Goal: Task Accomplishment & Management: Use online tool/utility

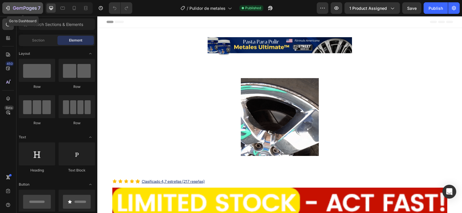
click at [10, 8] on icon "button" at bounding box center [8, 8] width 3 height 4
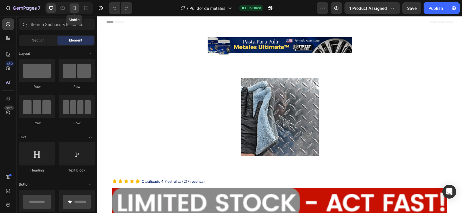
click at [73, 7] on icon at bounding box center [74, 8] width 6 height 6
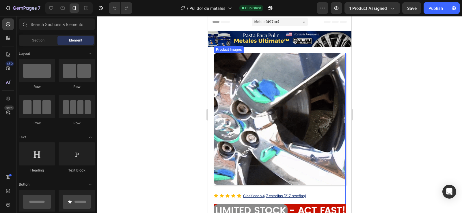
click at [272, 80] on img at bounding box center [279, 119] width 132 height 132
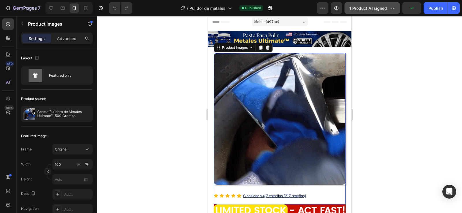
click at [372, 13] on button "1 product assigned" at bounding box center [371, 8] width 55 height 12
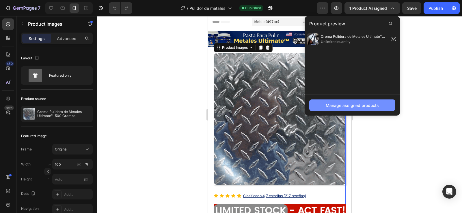
click at [370, 104] on div "Manage assigned products" at bounding box center [351, 105] width 53 height 6
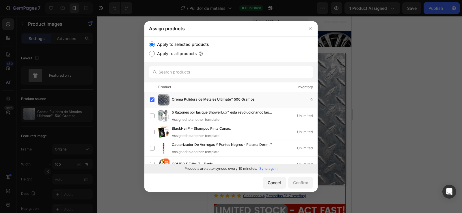
click at [267, 170] on p "Sync again" at bounding box center [268, 168] width 18 height 5
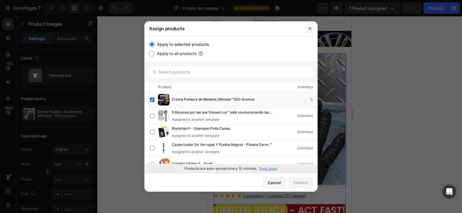
click at [307, 30] on button "button" at bounding box center [309, 28] width 9 height 9
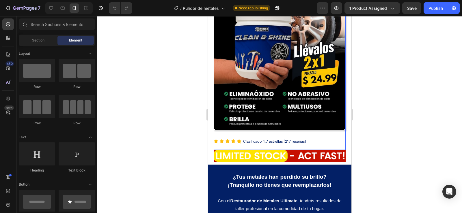
scroll to position [58, 0]
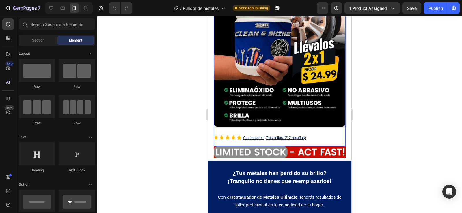
click at [281, 85] on img at bounding box center [279, 61] width 132 height 132
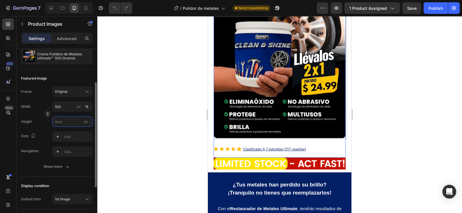
click at [79, 123] on input "px" at bounding box center [72, 122] width 40 height 10
click at [63, 122] on input "px" at bounding box center [72, 122] width 40 height 10
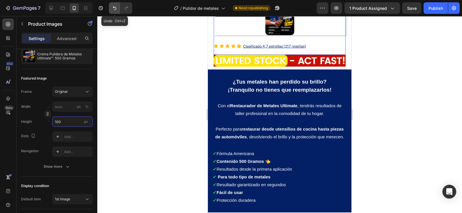
type input "100"
click at [112, 6] on icon "Undo/Redo" at bounding box center [115, 8] width 6 height 6
type input "100"
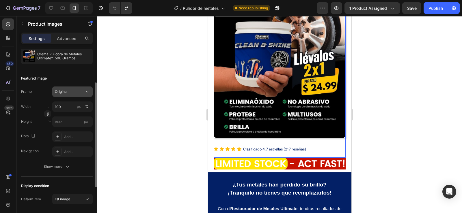
click at [83, 91] on div "Original" at bounding box center [72, 92] width 35 height 6
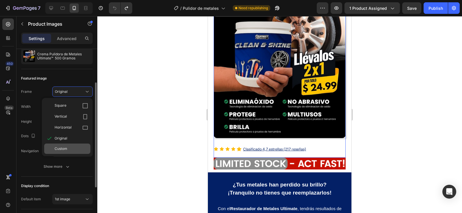
click at [63, 150] on span "Custom" at bounding box center [61, 148] width 13 height 5
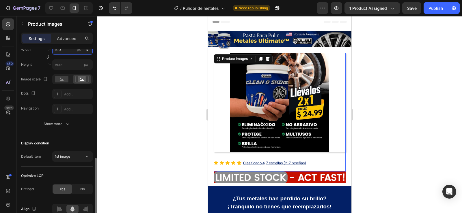
scroll to position [144, 0]
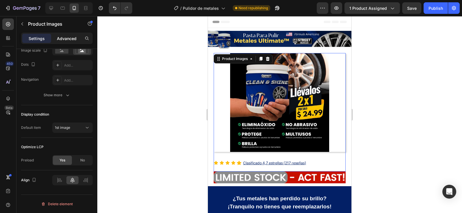
click at [72, 37] on p "Advanced" at bounding box center [67, 38] width 20 height 6
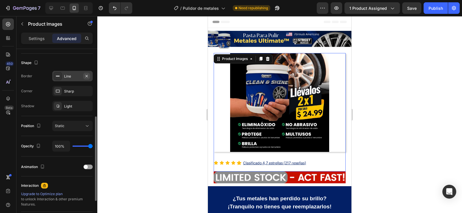
click at [84, 75] on icon "button" at bounding box center [86, 76] width 5 height 5
click at [87, 93] on icon "button" at bounding box center [86, 91] width 5 height 5
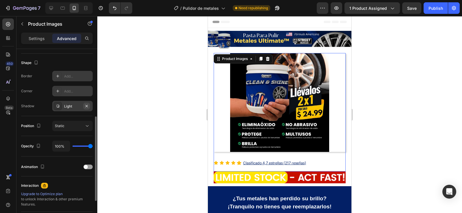
click at [86, 107] on icon "button" at bounding box center [86, 106] width 5 height 5
click at [40, 40] on p "Settings" at bounding box center [37, 38] width 16 height 6
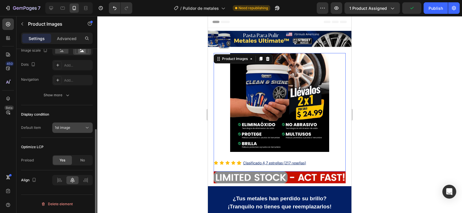
click at [73, 130] on div "1st image" at bounding box center [69, 127] width 29 height 5
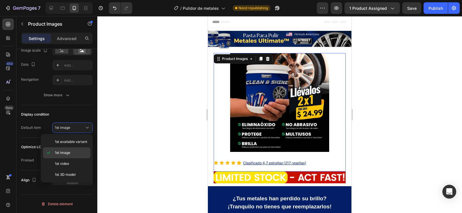
click at [64, 158] on div "1st image" at bounding box center [66, 163] width 47 height 11
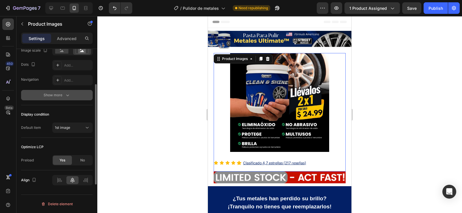
scroll to position [115, 0]
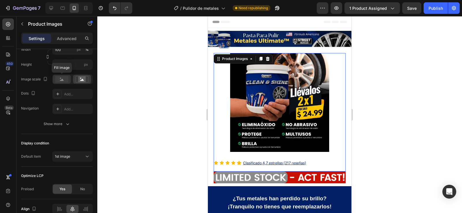
click at [66, 84] on div at bounding box center [62, 79] width 18 height 9
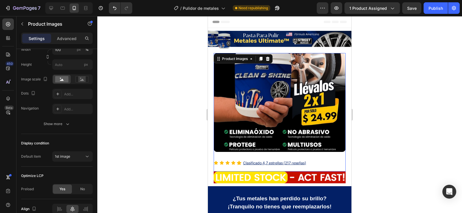
click at [371, 79] on div at bounding box center [279, 114] width 364 height 197
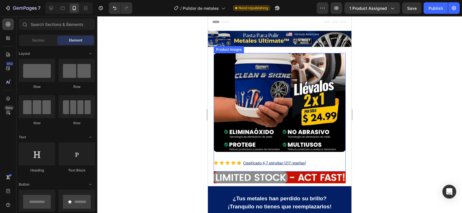
click at [269, 67] on img at bounding box center [279, 102] width 132 height 99
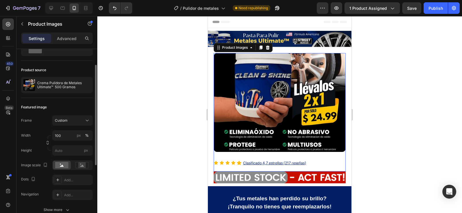
scroll to position [58, 0]
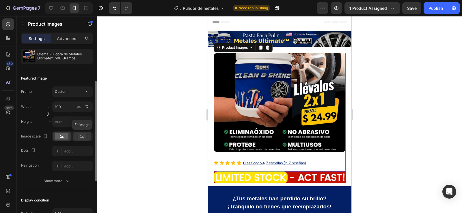
click at [78, 139] on icon at bounding box center [81, 136] width 13 height 6
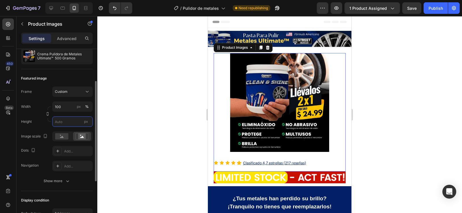
click at [72, 122] on input "px" at bounding box center [72, 122] width 40 height 10
click at [88, 91] on icon at bounding box center [87, 91] width 3 height 1
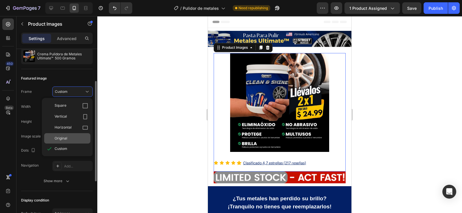
click at [67, 137] on div "Original" at bounding box center [71, 138] width 33 height 5
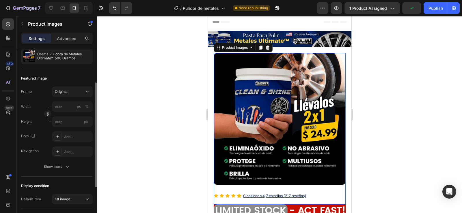
click at [358, 93] on div at bounding box center [279, 114] width 364 height 197
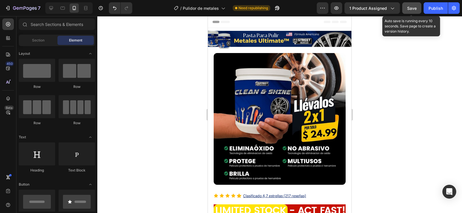
click at [411, 11] on div "Save" at bounding box center [412, 8] width 10 height 6
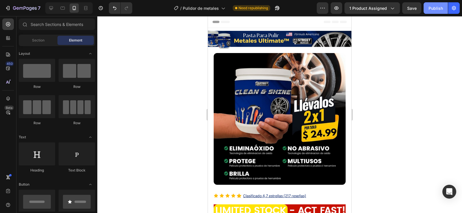
click at [430, 8] on div "Publish" at bounding box center [435, 8] width 14 height 6
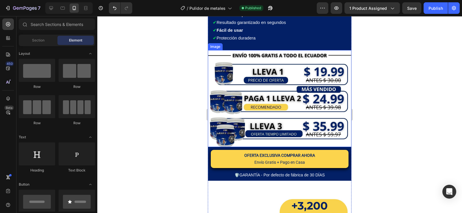
scroll to position [317, 0]
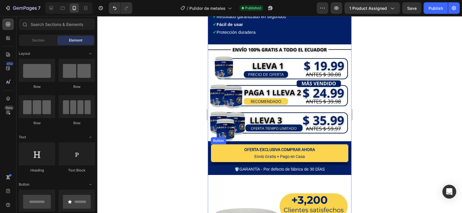
click at [324, 148] on button "OFERTA EXCLUSIVA COMPRAR AHORA Envío Gratis + Pago en Casa" at bounding box center [280, 153] width 138 height 18
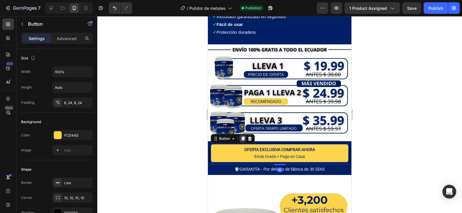
click at [242, 135] on div at bounding box center [242, 138] width 7 height 7
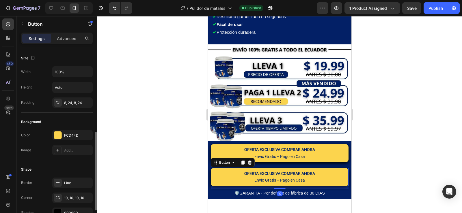
scroll to position [58, 0]
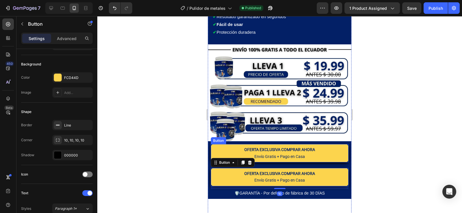
click at [219, 146] on button "OFERTA EXCLUSIVA COMPRAR AHORA Envío Gratis + Pago en Casa" at bounding box center [280, 153] width 138 height 18
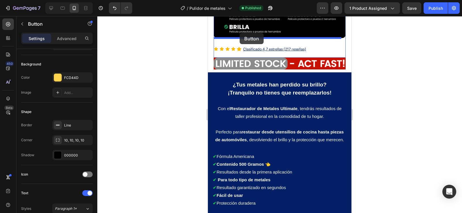
scroll to position [142, 0]
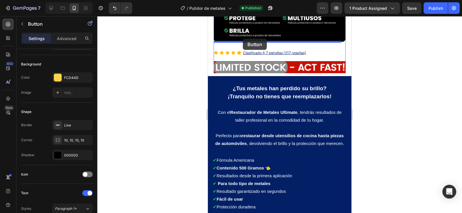
drag, startPoint x: 232, startPoint y: 131, endPoint x: 243, endPoint y: 39, distance: 92.7
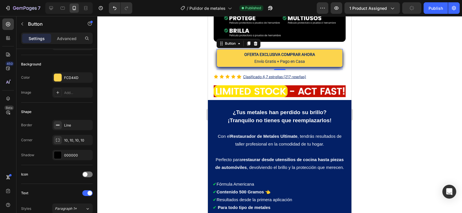
click at [391, 74] on div at bounding box center [279, 114] width 364 height 197
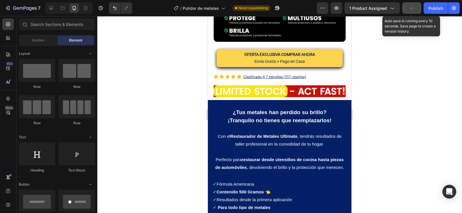
click at [410, 9] on icon "button" at bounding box center [411, 8] width 6 height 6
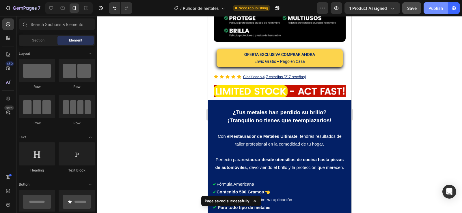
click at [432, 11] on div "Publish" at bounding box center [435, 8] width 14 height 6
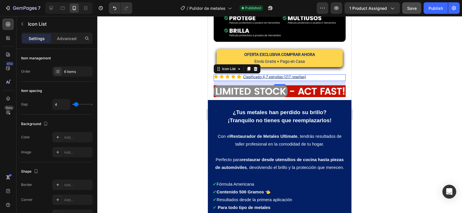
click at [319, 74] on div "Icon Icon Icon Icon Icon Clasificado 4,7 estrellas (217 reseñas) Text Block" at bounding box center [279, 77] width 132 height 7
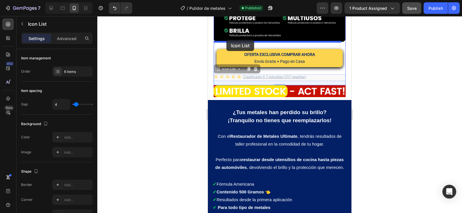
drag, startPoint x: 224, startPoint y: 66, endPoint x: 226, endPoint y: 40, distance: 26.3
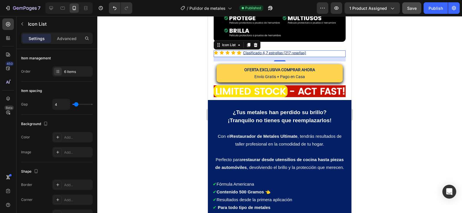
click at [371, 50] on div at bounding box center [279, 114] width 364 height 197
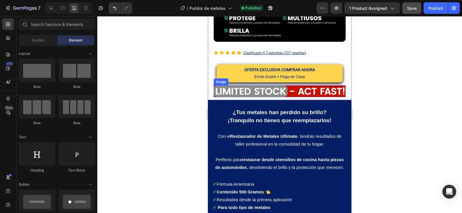
click at [327, 85] on img at bounding box center [279, 91] width 132 height 12
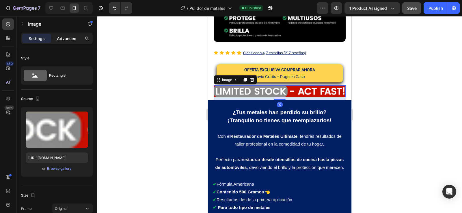
click at [70, 39] on p "Advanced" at bounding box center [67, 38] width 20 height 6
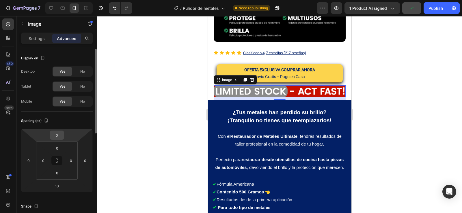
click at [57, 135] on input "0" at bounding box center [57, 135] width 12 height 9
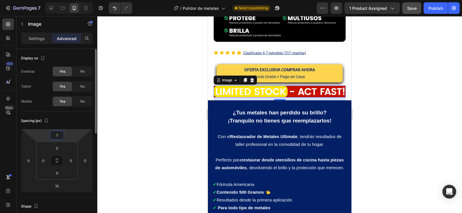
type input "10"
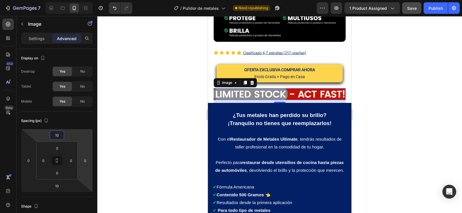
click at [389, 73] on div at bounding box center [279, 114] width 364 height 197
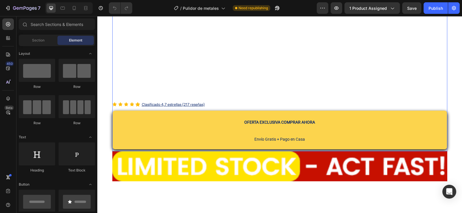
scroll to position [260, 0]
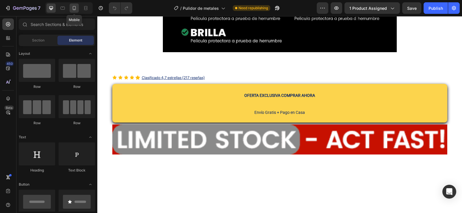
click at [78, 10] on div at bounding box center [74, 7] width 9 height 9
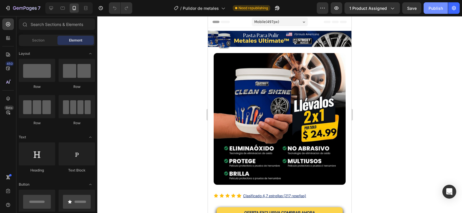
click at [428, 8] on div "Publish" at bounding box center [435, 8] width 14 height 6
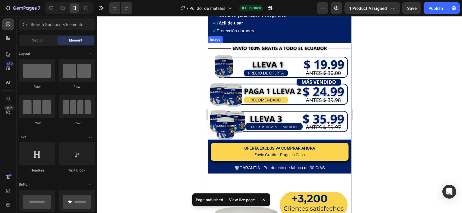
scroll to position [346, 0]
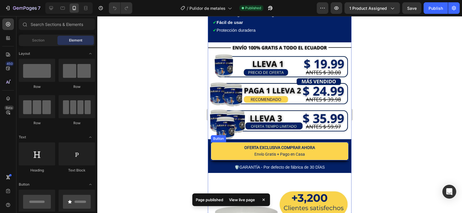
click at [292, 142] on button "OFERTA EXCLUSIVA COMPRAR AHORA Envío Gratis + Pago en Casa" at bounding box center [280, 151] width 138 height 18
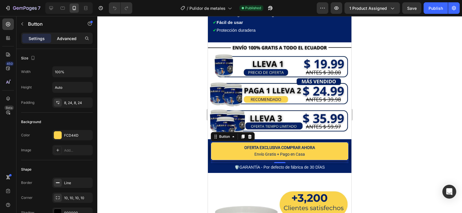
click at [64, 39] on p "Advanced" at bounding box center [67, 38] width 20 height 6
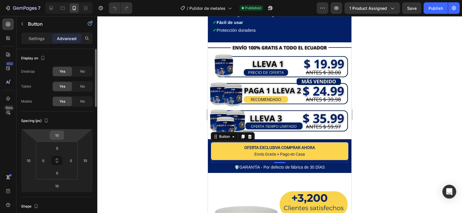
click at [57, 136] on input "10" at bounding box center [57, 135] width 12 height 9
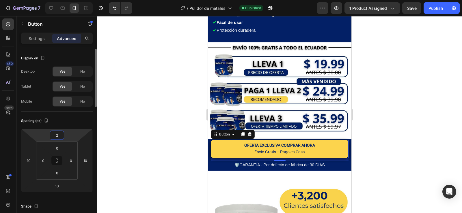
type input "20"
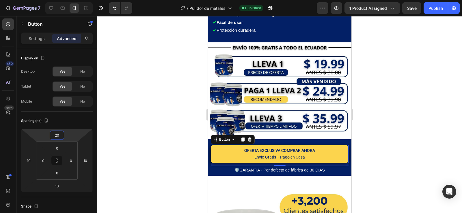
click at [404, 96] on div at bounding box center [279, 114] width 364 height 197
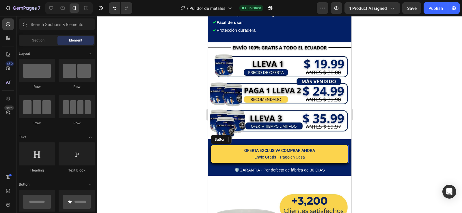
click at [404, 96] on div at bounding box center [279, 114] width 364 height 197
click at [397, 110] on div at bounding box center [279, 114] width 364 height 197
click at [181, 98] on div at bounding box center [279, 114] width 364 height 197
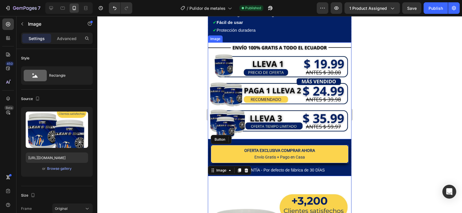
click at [300, 107] on img at bounding box center [279, 90] width 143 height 97
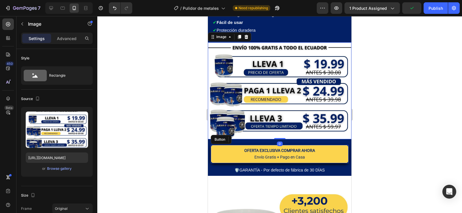
click at [385, 102] on div at bounding box center [279, 114] width 364 height 197
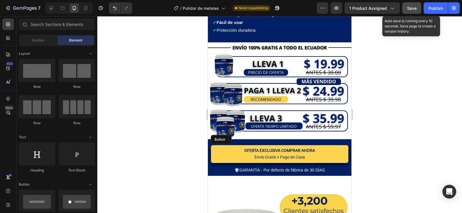
click at [406, 12] on button "Save" at bounding box center [411, 8] width 19 height 12
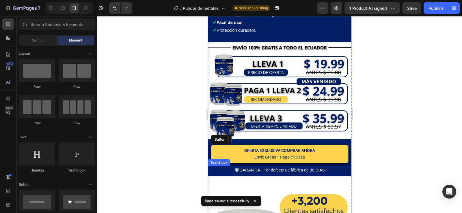
click at [317, 167] on p "🛡️GARANTÍA - Por defecto de fábrica de 30 DÍAS" at bounding box center [279, 170] width 142 height 7
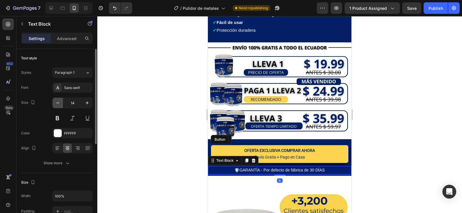
click at [57, 104] on icon "button" at bounding box center [58, 103] width 6 height 6
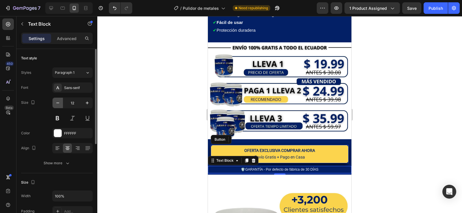
click at [57, 104] on icon "button" at bounding box center [58, 103] width 6 height 6
click at [87, 105] on icon "button" at bounding box center [87, 103] width 6 height 6
type input "12"
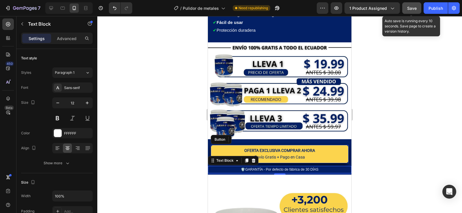
click at [414, 9] on span "Save" at bounding box center [412, 8] width 10 height 5
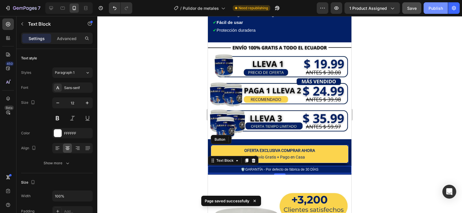
click at [429, 12] on button "Publish" at bounding box center [435, 8] width 24 height 12
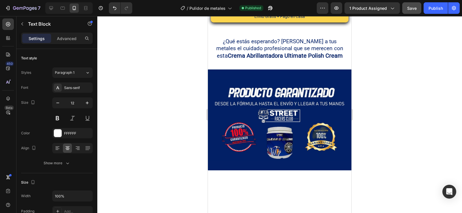
scroll to position [1140, 0]
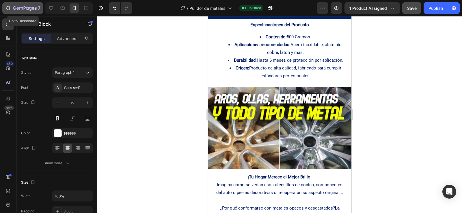
click at [7, 9] on icon "button" at bounding box center [8, 8] width 6 height 6
